Goal: Task Accomplishment & Management: Use online tool/utility

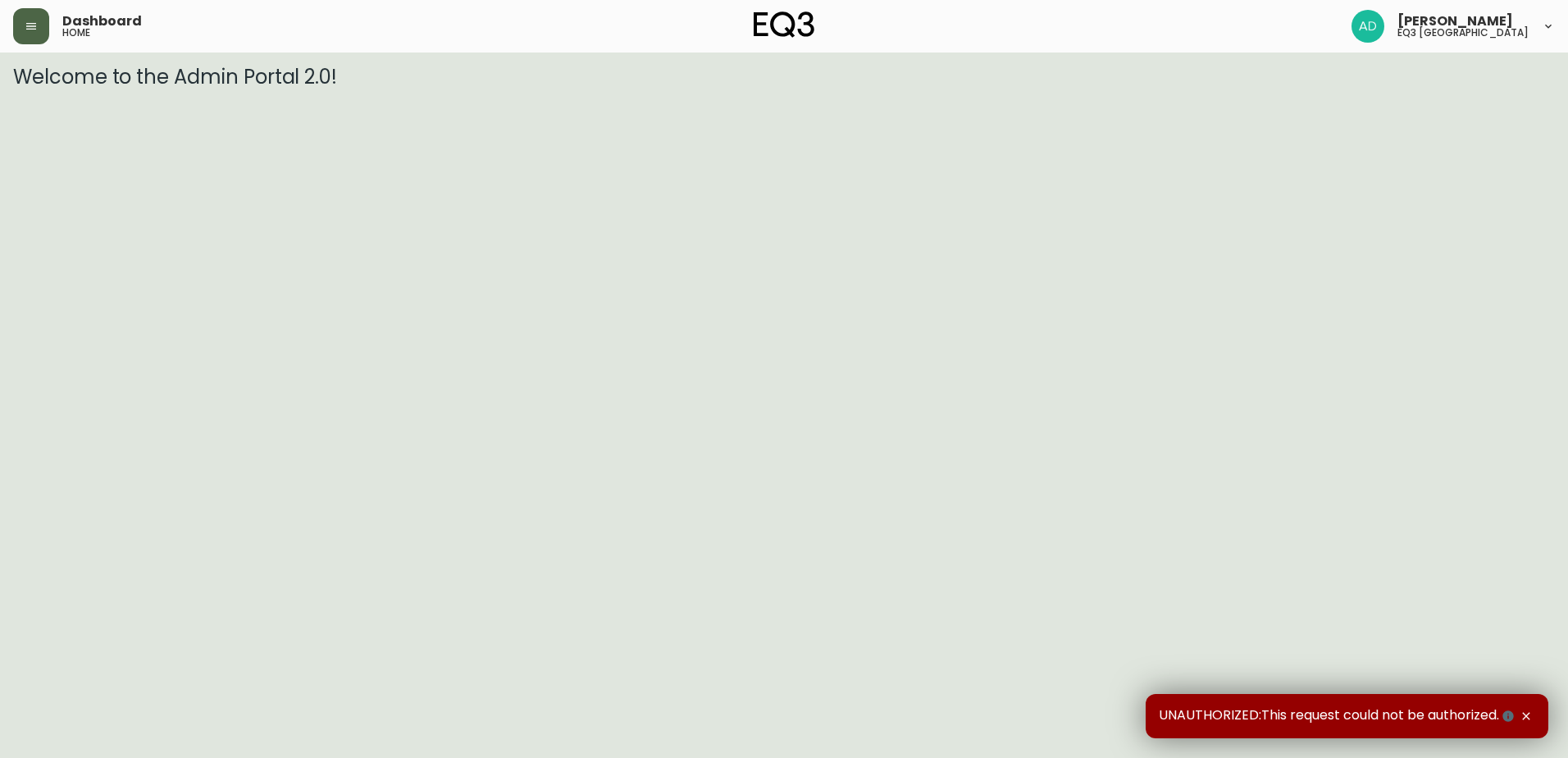
click at [32, 24] on icon "button" at bounding box center [31, 26] width 10 height 7
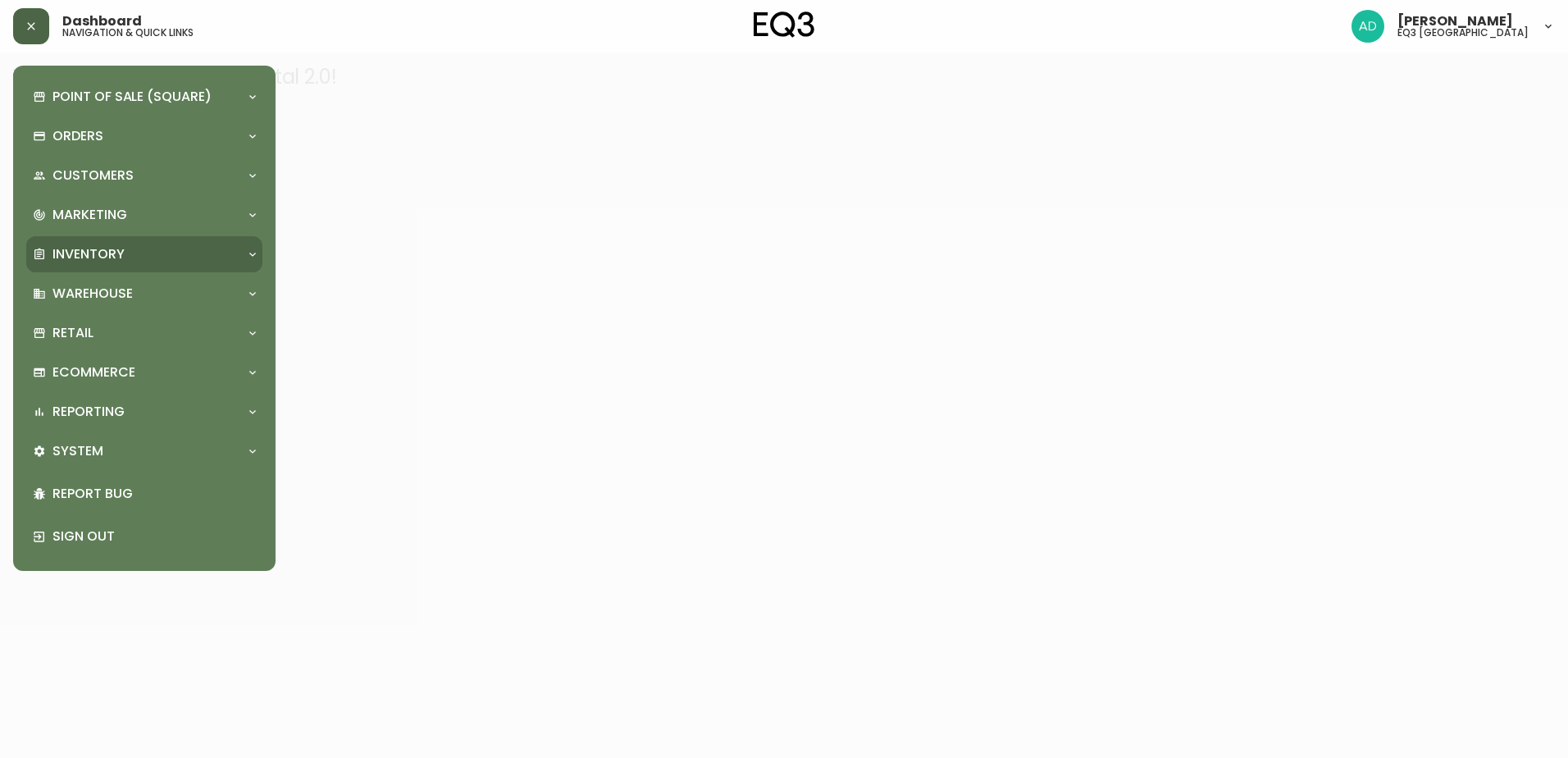
click at [94, 255] on p "Inventory" at bounding box center [88, 254] width 72 height 18
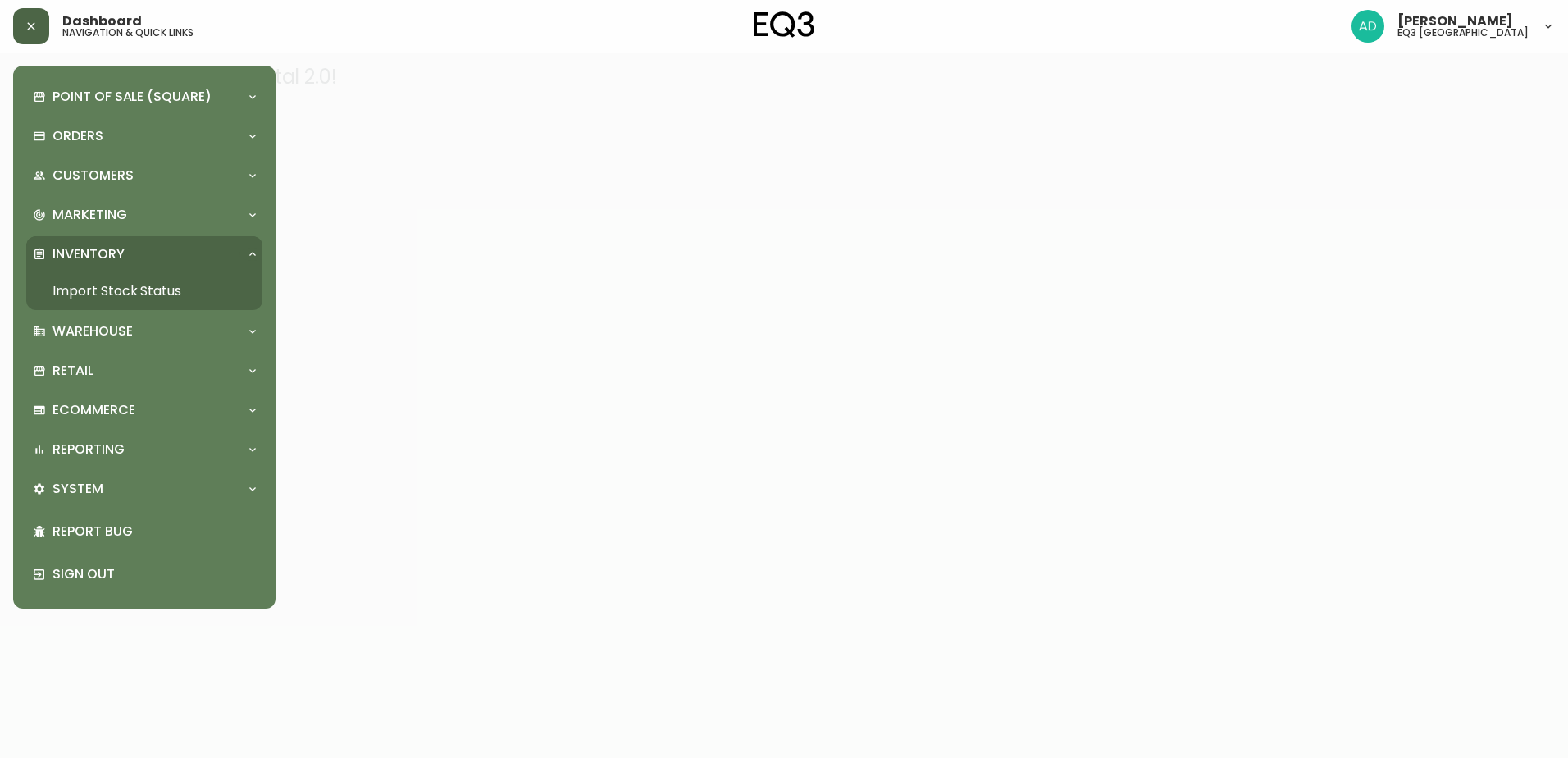
click at [122, 293] on link "Import Stock Status" at bounding box center [144, 291] width 236 height 38
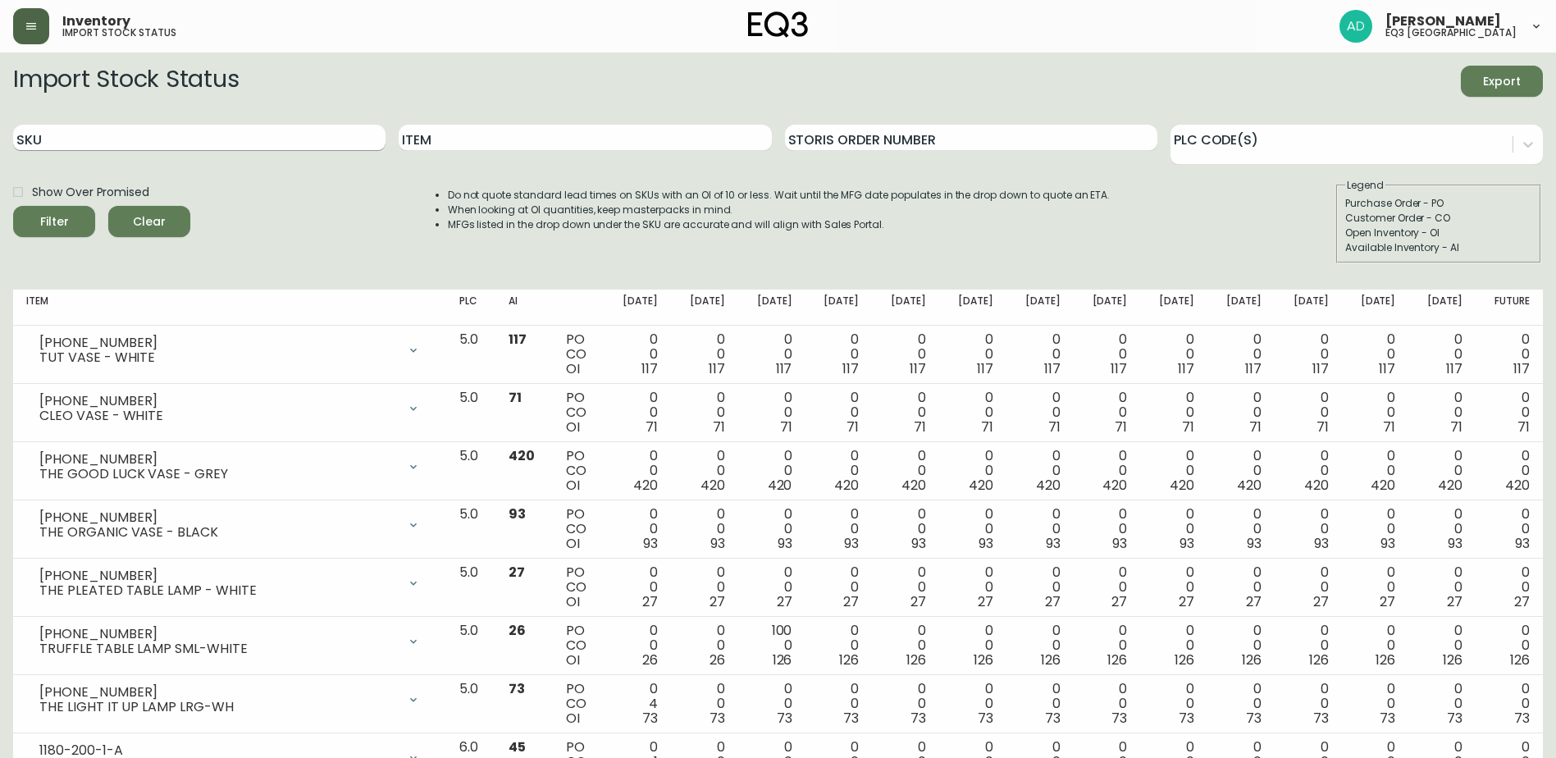
click at [111, 144] on input "SKU" at bounding box center [199, 138] width 372 height 26
click at [13, 206] on button "Filter" at bounding box center [54, 221] width 82 height 31
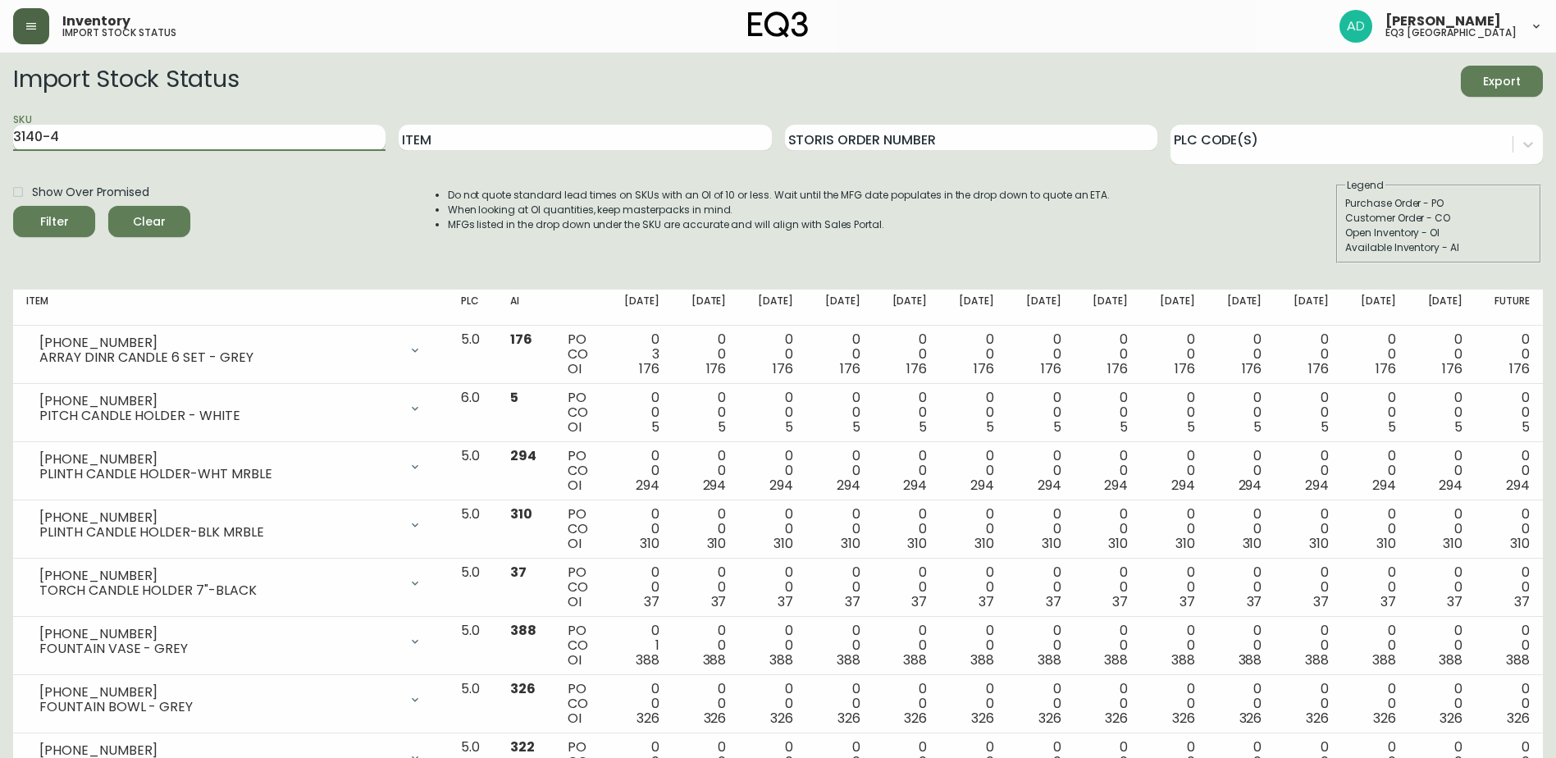
click at [13, 206] on button "Filter" at bounding box center [54, 221] width 82 height 31
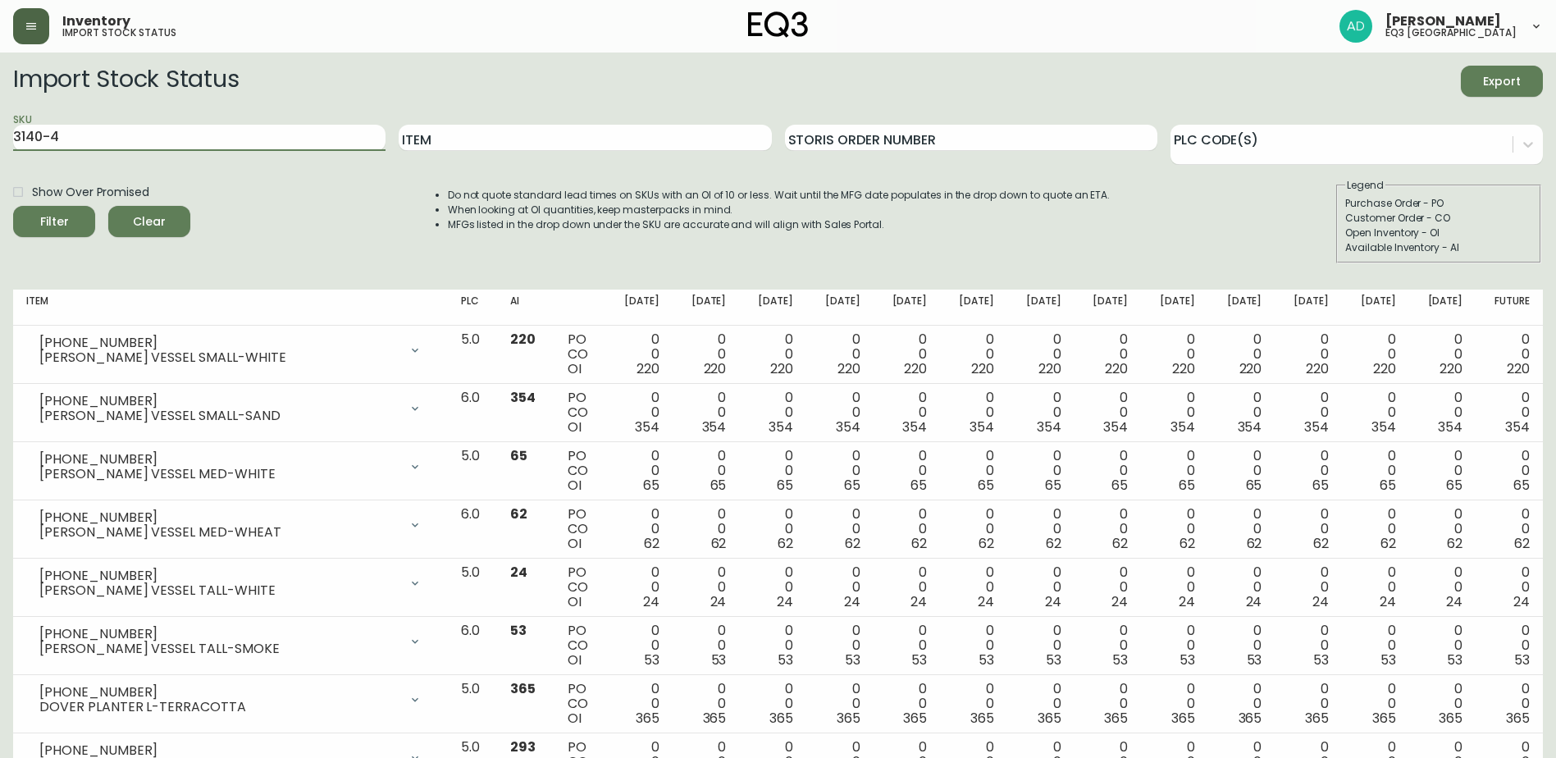
drag, startPoint x: 82, startPoint y: 145, endPoint x: -93, endPoint y: 118, distance: 176.8
click at [13, 206] on button "Filter" at bounding box center [54, 221] width 82 height 31
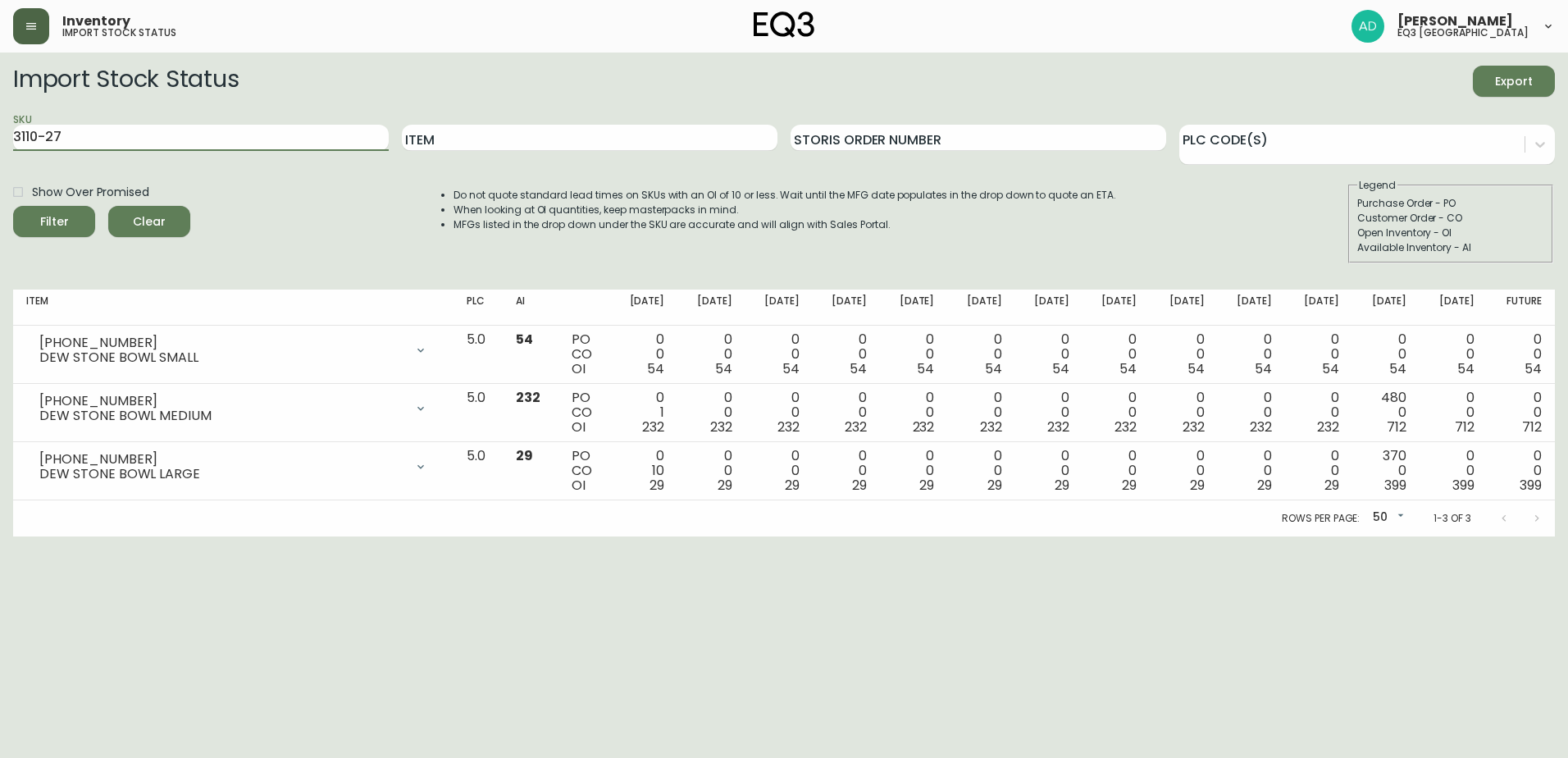
drag, startPoint x: 106, startPoint y: 130, endPoint x: -275, endPoint y: 106, distance: 381.4
click at [0, 106] on html "Inventory import stock status [PERSON_NAME] eq3 [GEOGRAPHIC_DATA] Import Stock …" at bounding box center [784, 268] width 1568 height 536
type input "5370-340"
click at [13, 206] on button "Filter" at bounding box center [54, 221] width 82 height 31
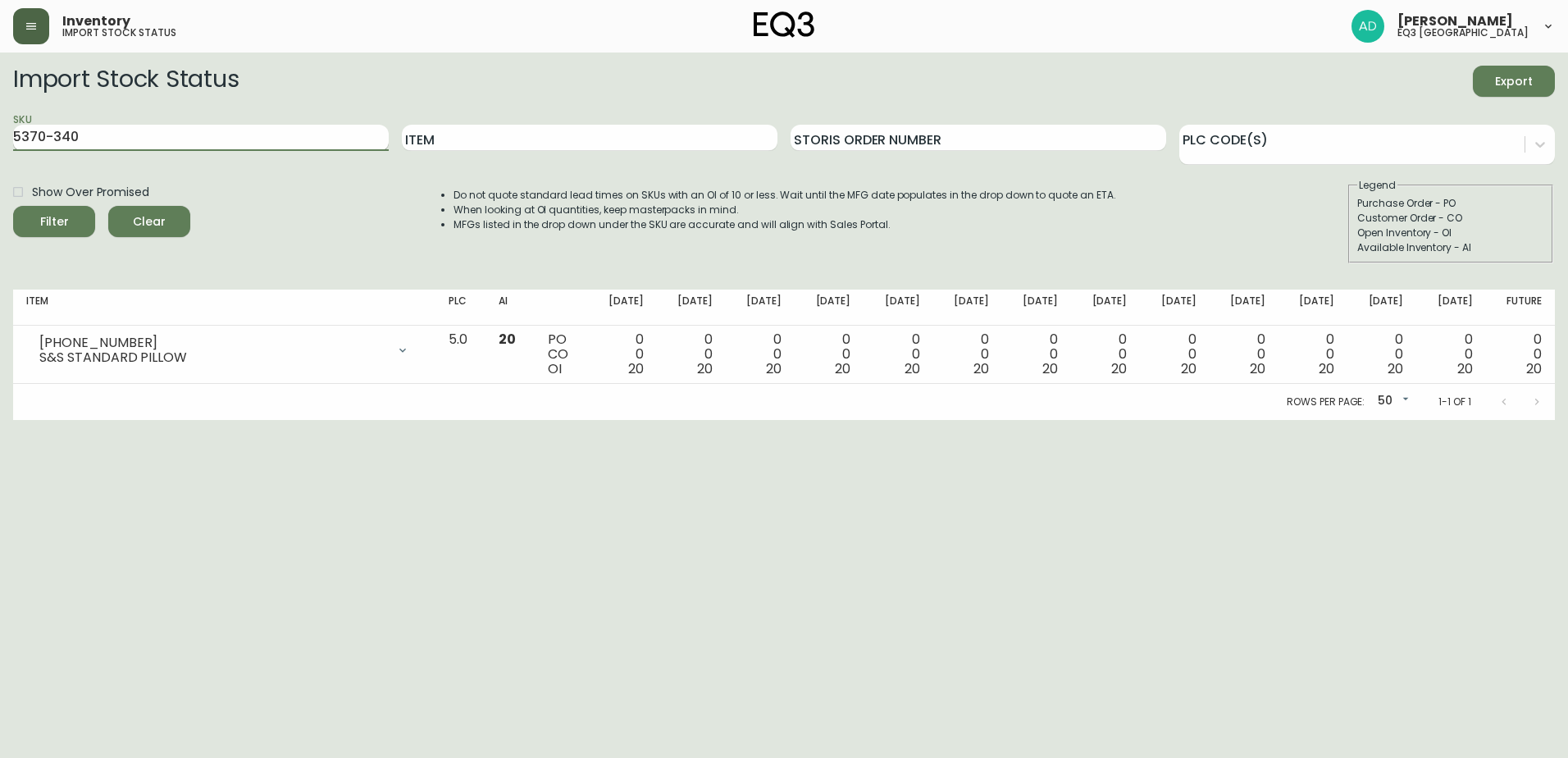
click at [242, 135] on input "5370-340" at bounding box center [201, 138] width 376 height 26
